Goal: Task Accomplishment & Management: Use online tool/utility

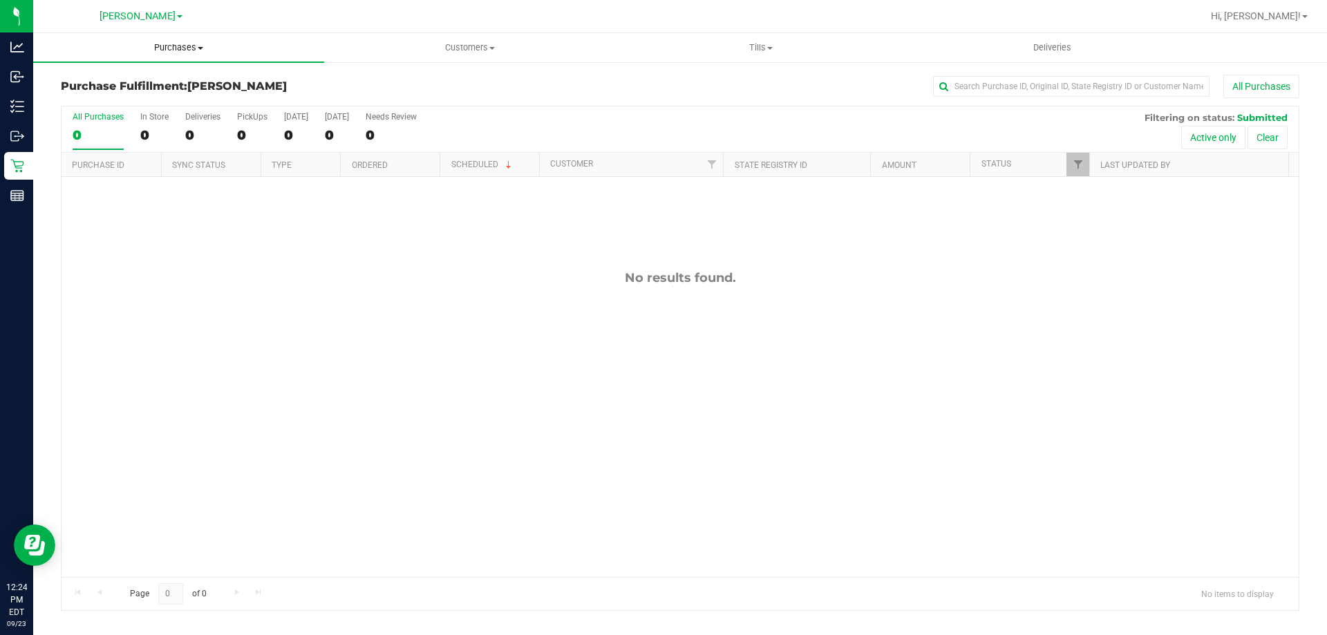
click at [181, 44] on span "Purchases" at bounding box center [178, 47] width 291 height 12
click at [151, 100] on li "Fulfillment" at bounding box center [178, 100] width 291 height 17
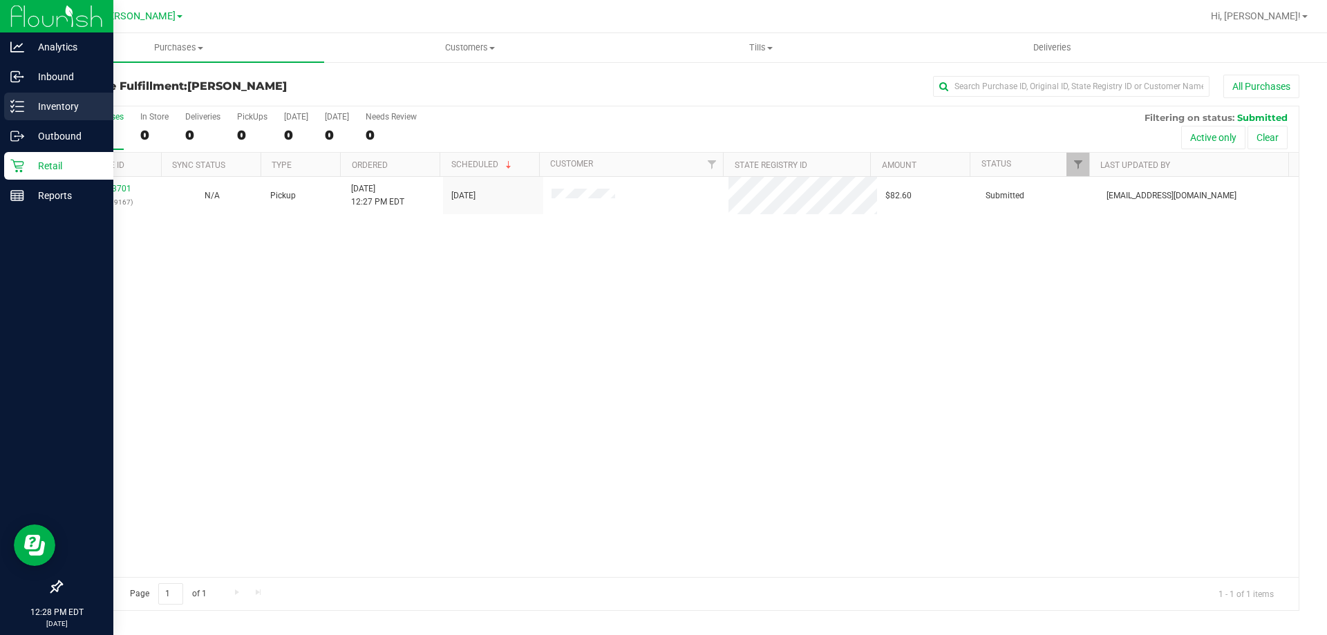
click at [19, 106] on line at bounding box center [20, 106] width 8 height 0
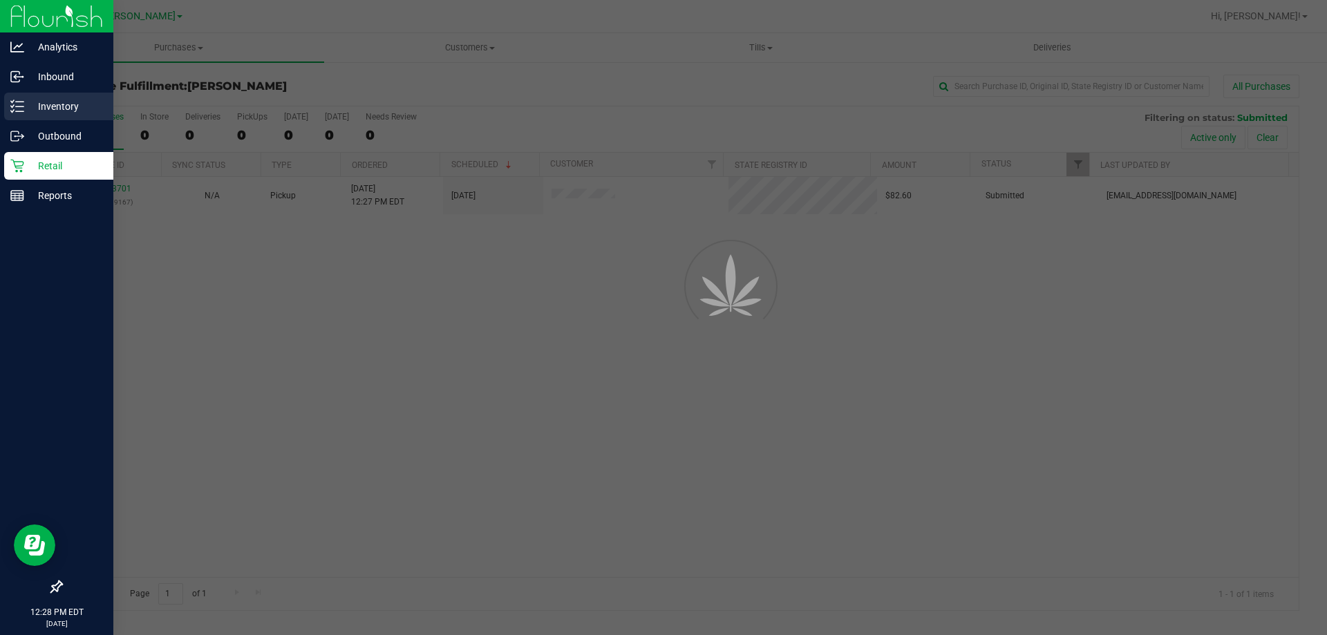
click at [62, 109] on p "Inventory" at bounding box center [65, 106] width 83 height 17
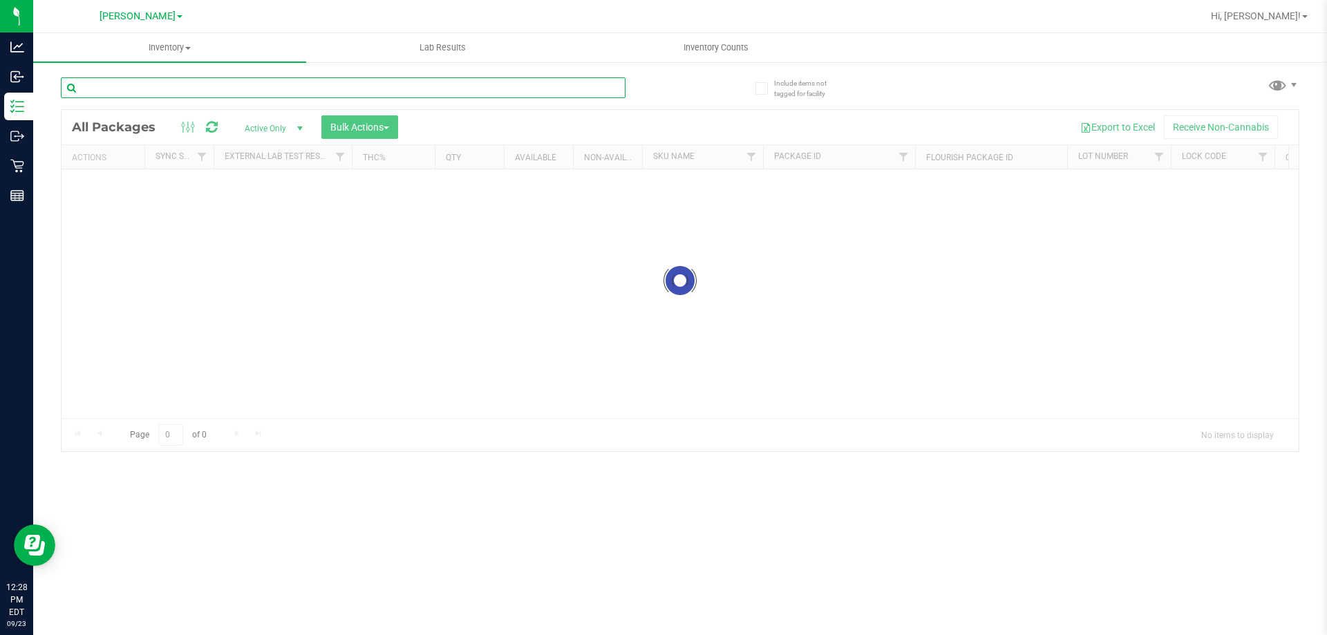
click at [407, 86] on input "text" at bounding box center [343, 87] width 565 height 21
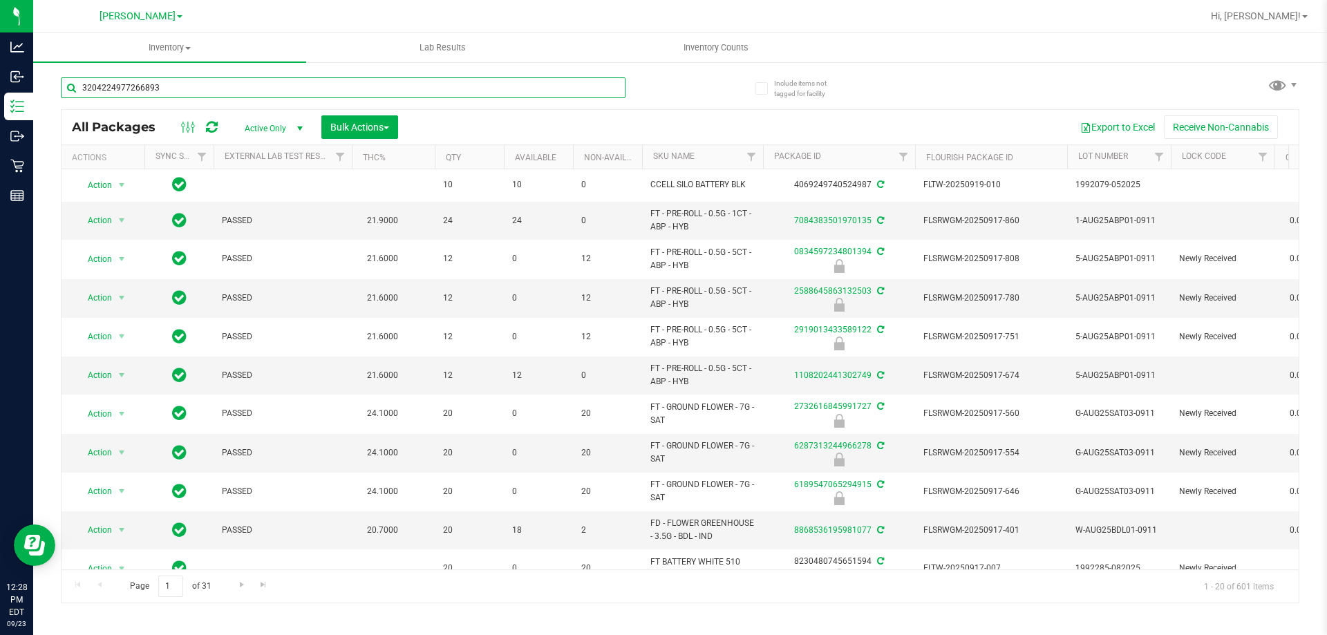
type input "3204224977266893"
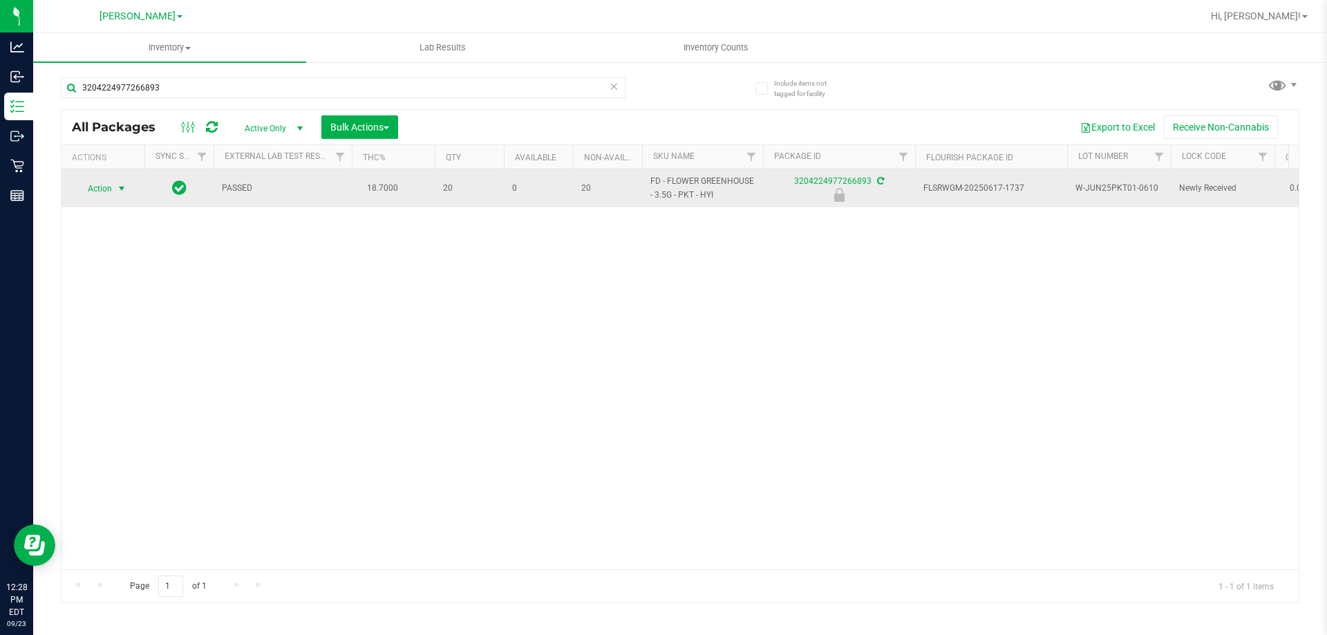
drag, startPoint x: 105, startPoint y: 190, endPoint x: 109, endPoint y: 180, distance: 10.5
click at [109, 180] on span "Action" at bounding box center [93, 188] width 37 height 19
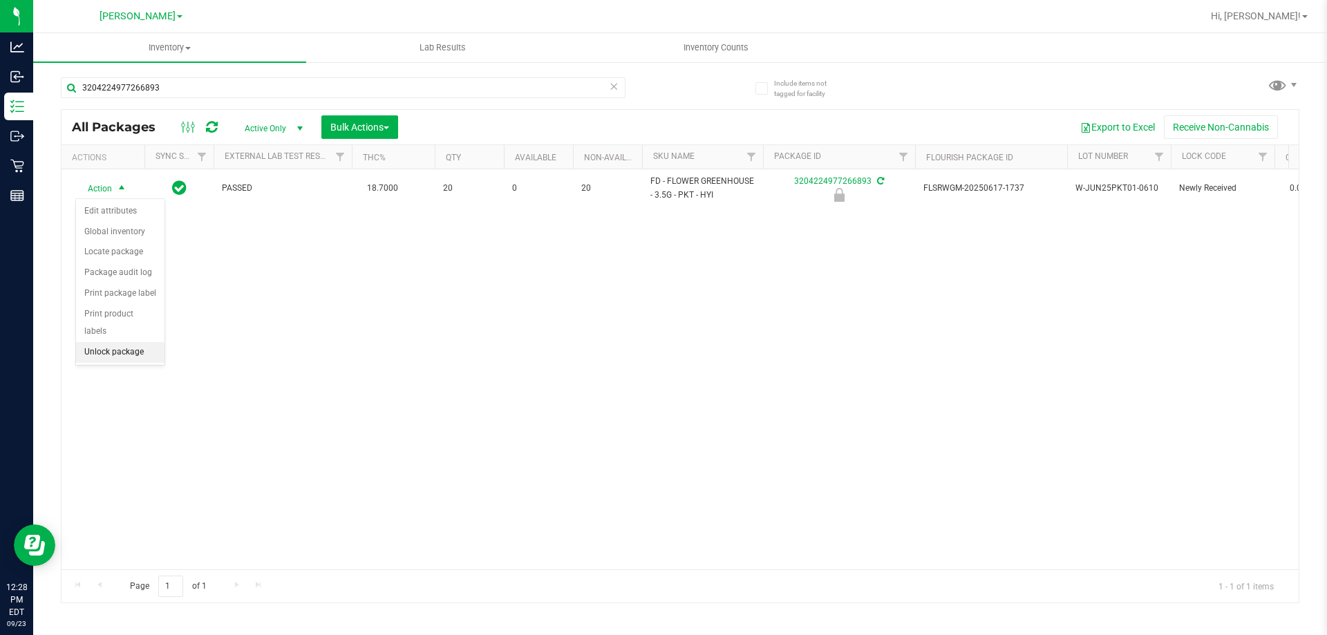
click at [126, 342] on li "Unlock package" at bounding box center [120, 352] width 88 height 21
